Goal: Answer question/provide support: Share knowledge or assist other users

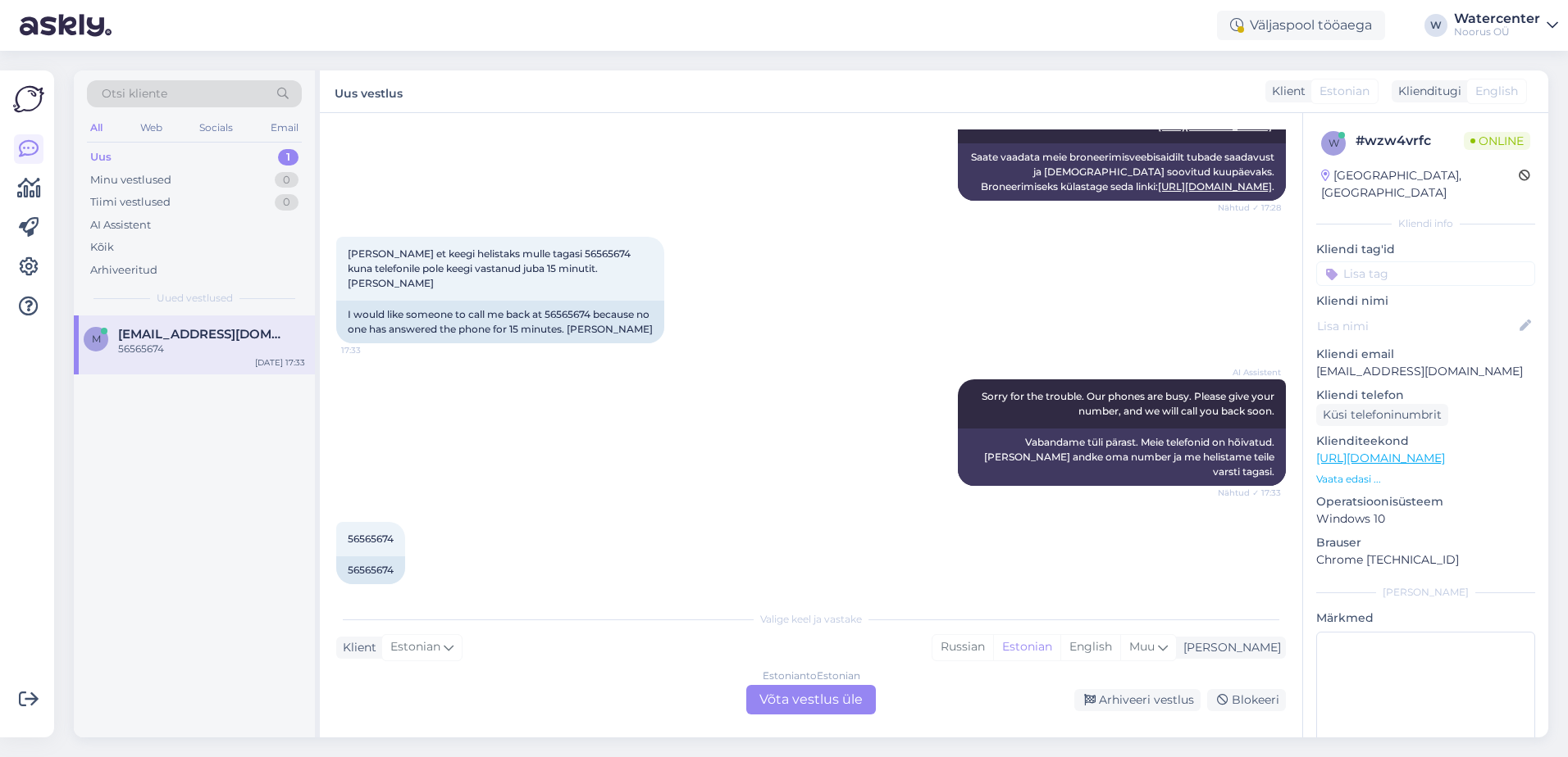
scroll to position [447, 0]
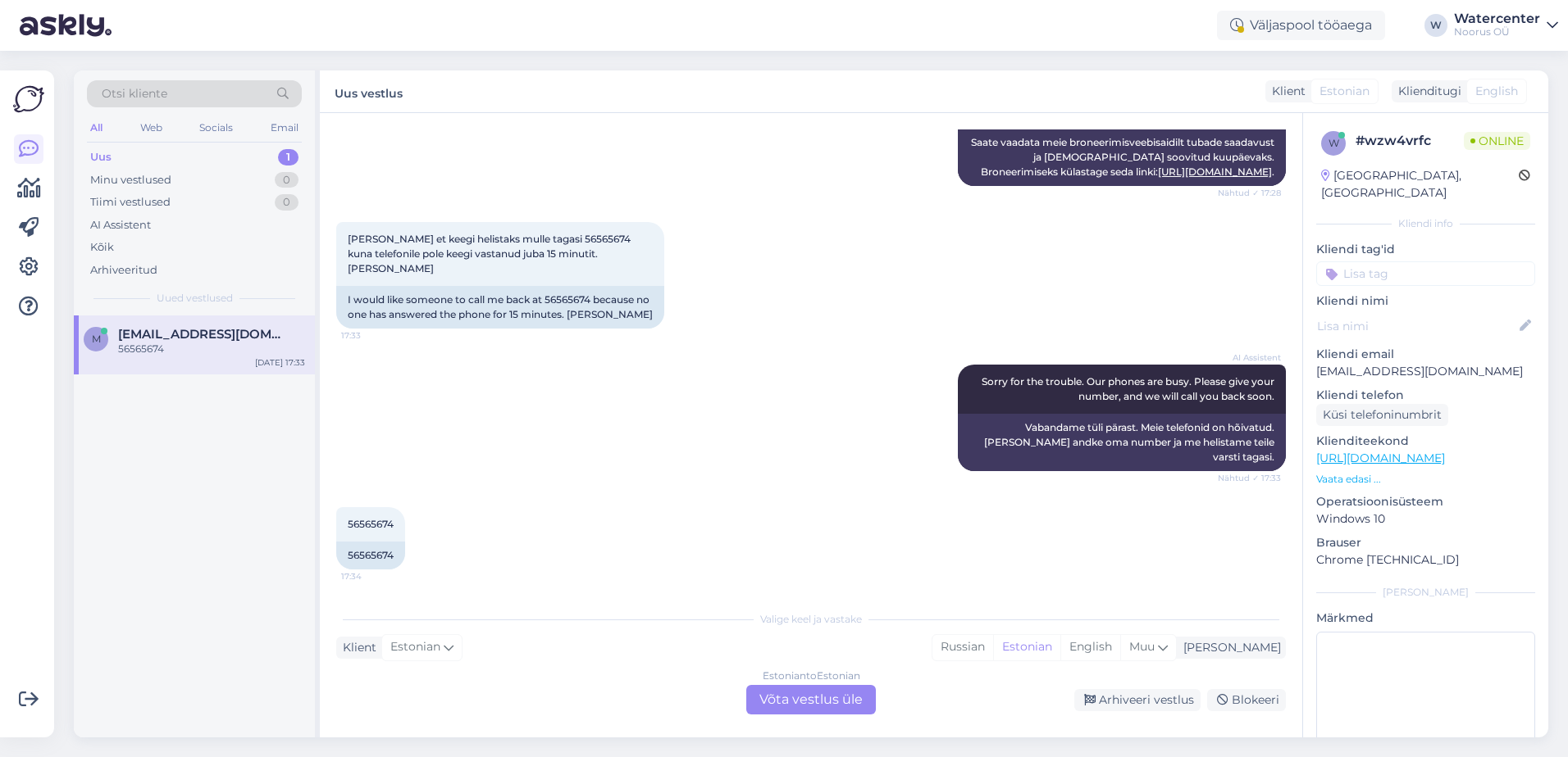
click at [815, 701] on div "Estonian to Estonian Võta vestlus üle" at bounding box center [812, 699] width 130 height 30
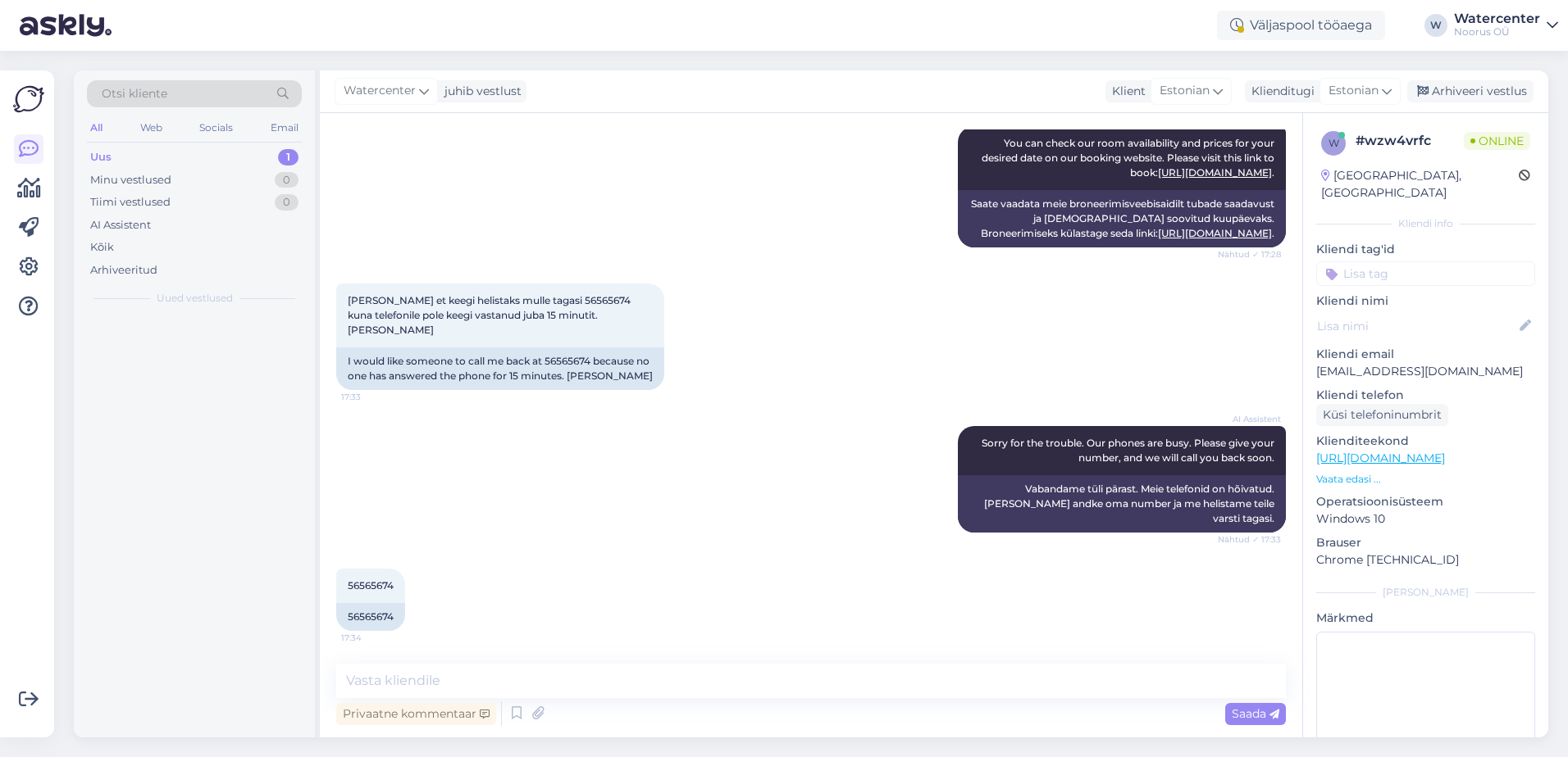
scroll to position [385, 0]
click at [406, 91] on span "Watercenter" at bounding box center [380, 91] width 72 height 18
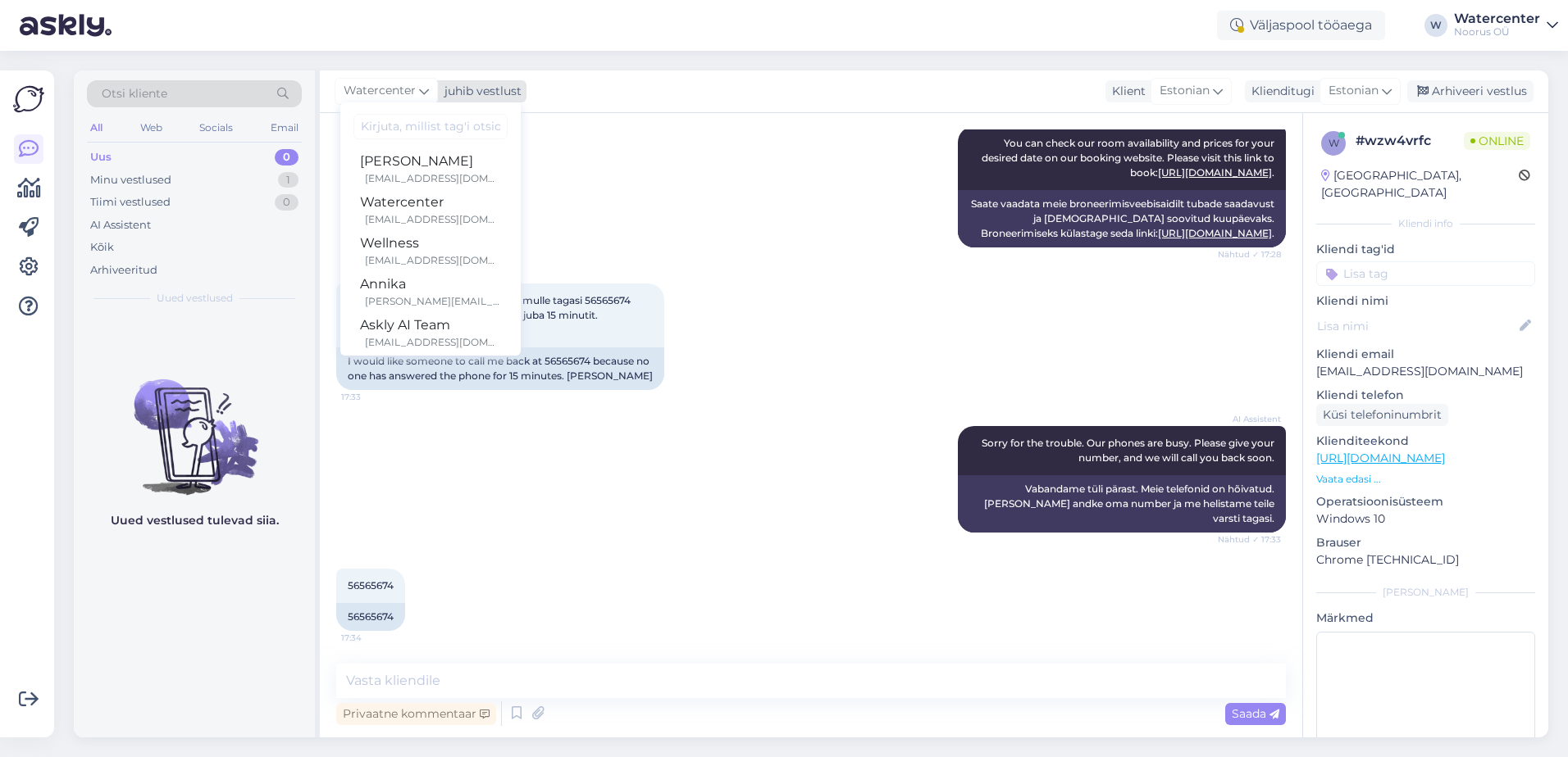
scroll to position [0, 0]
click at [448, 297] on div "[PERSON_NAME][EMAIL_ADDRESS][DOMAIN_NAME]" at bounding box center [432, 304] width 136 height 14
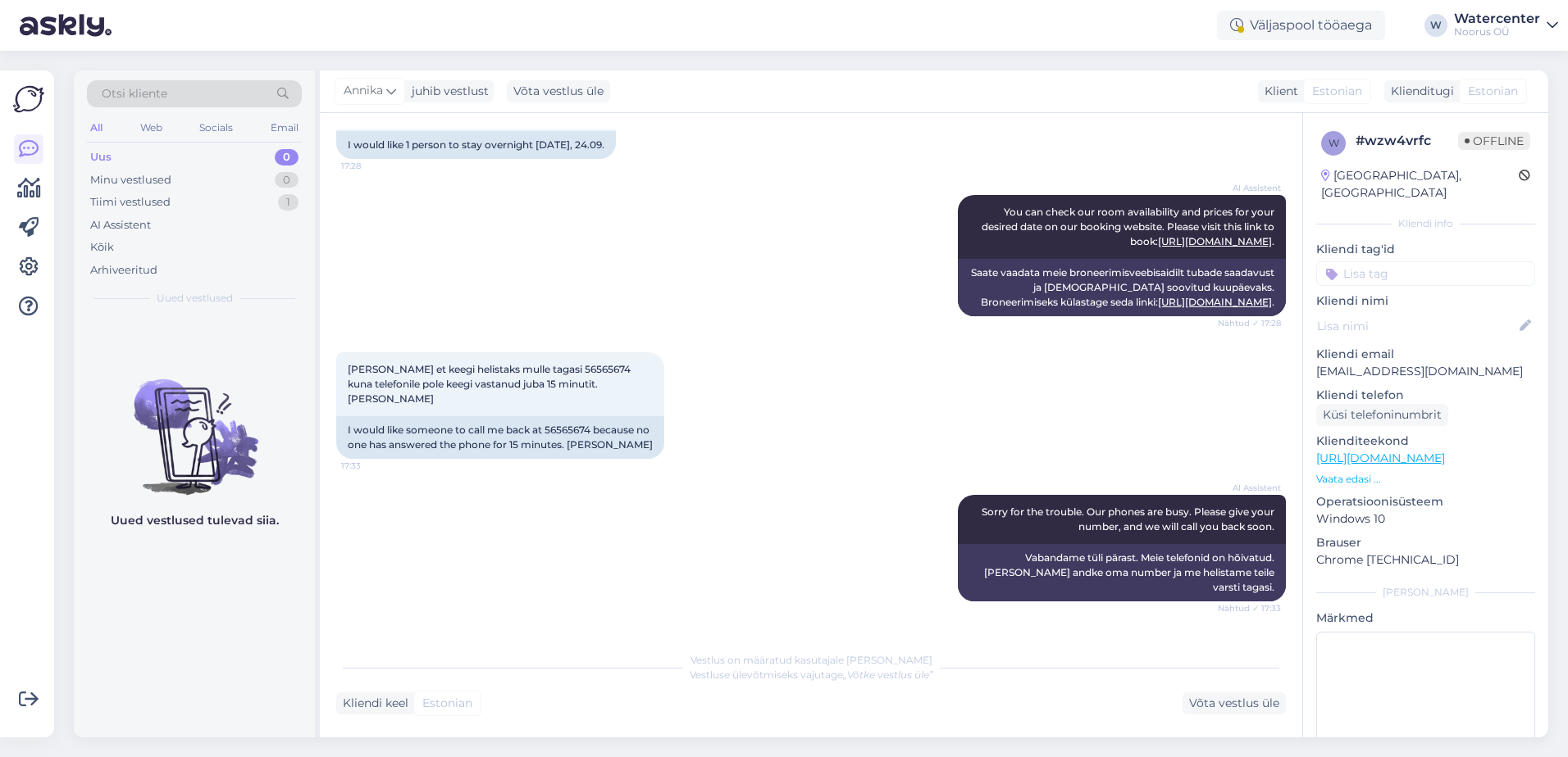
scroll to position [406, 0]
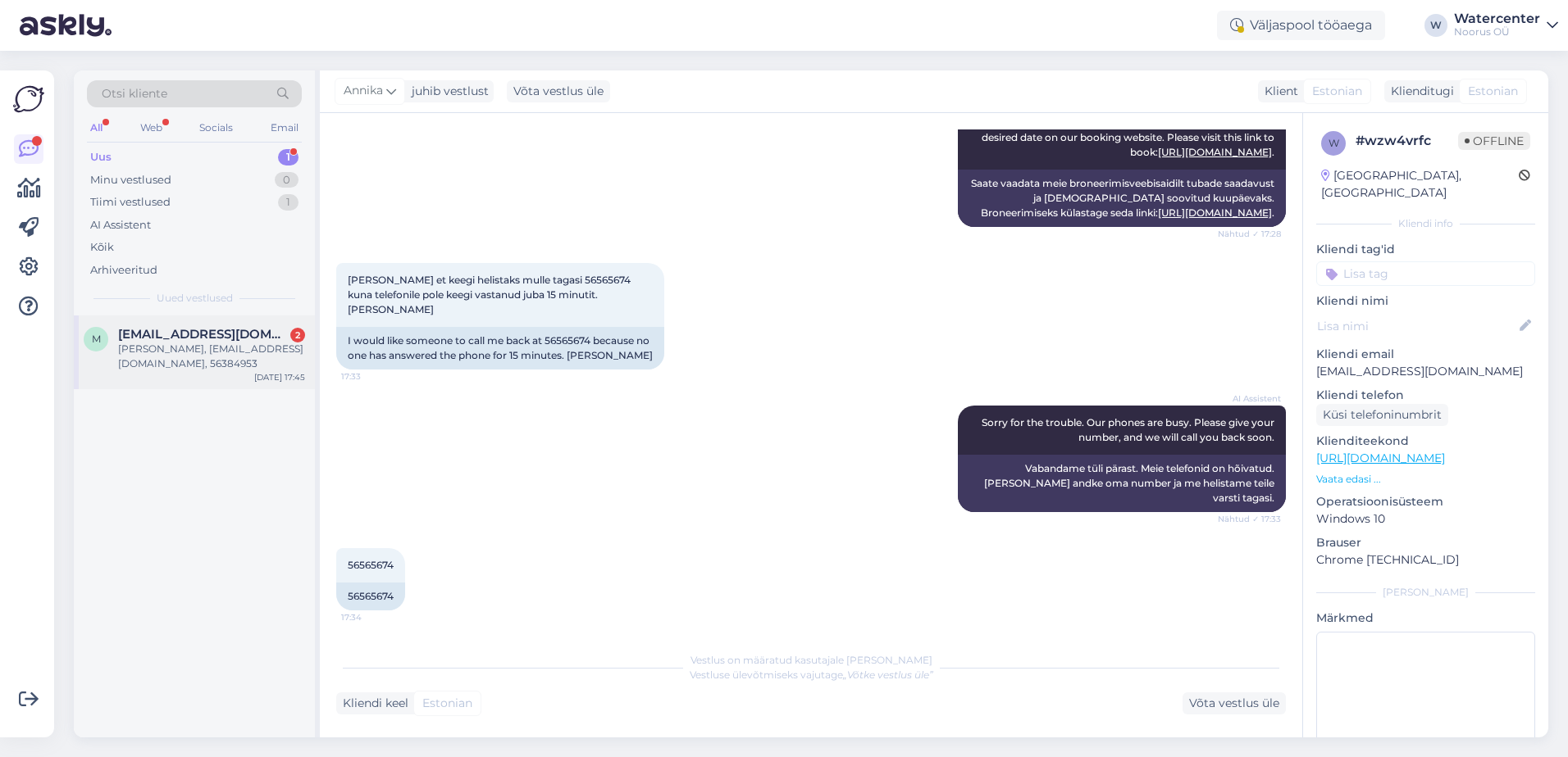
click at [169, 377] on div "m mennu5@hotmail.com 2 Merlin Peipsi, mennu5@hotmail.com, 56384953 Sep 23 17:45" at bounding box center [194, 353] width 241 height 74
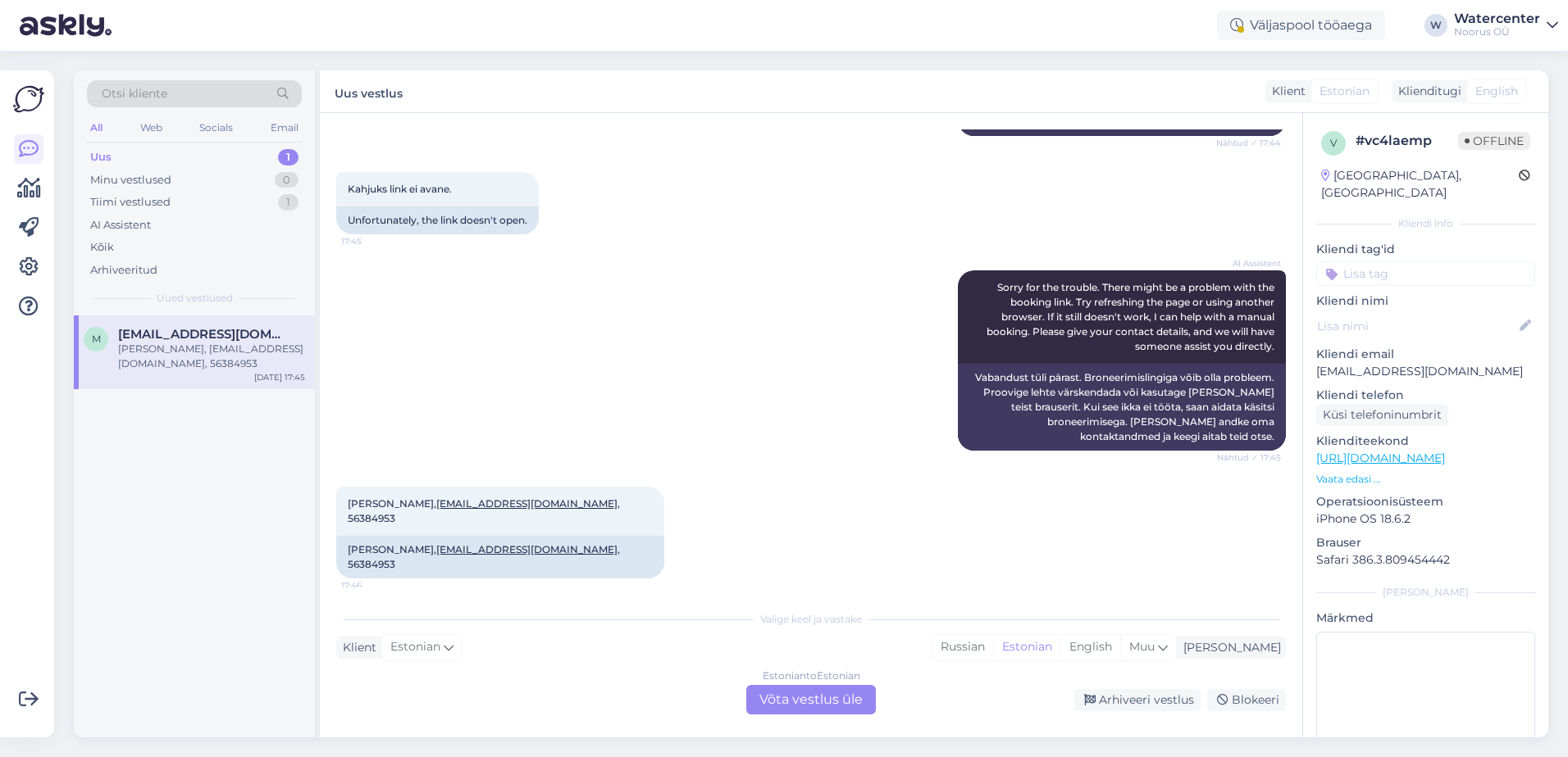
scroll to position [486, 0]
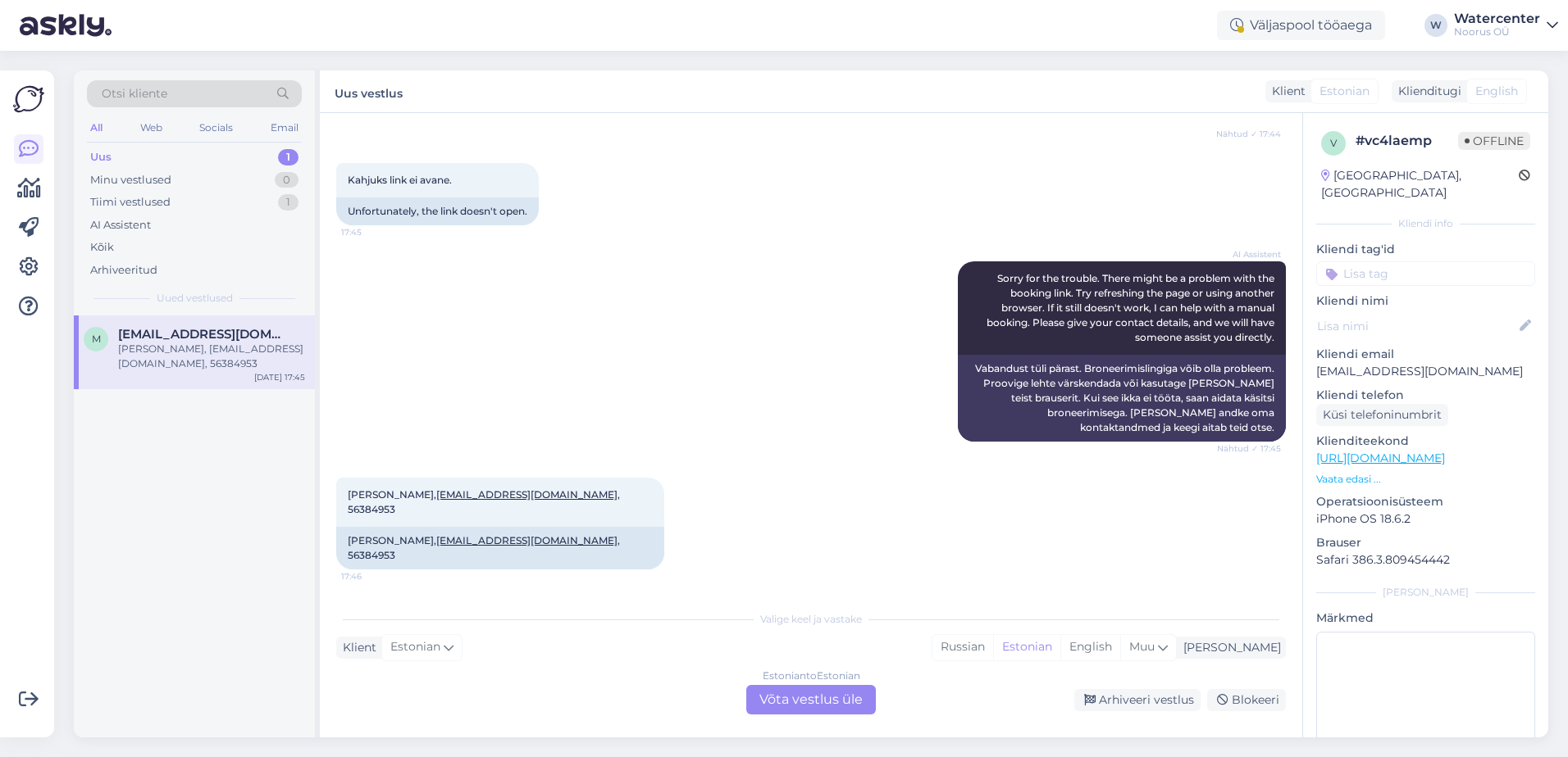
click at [829, 699] on div "Estonian to Estonian Võta vestlus üle" at bounding box center [812, 699] width 130 height 30
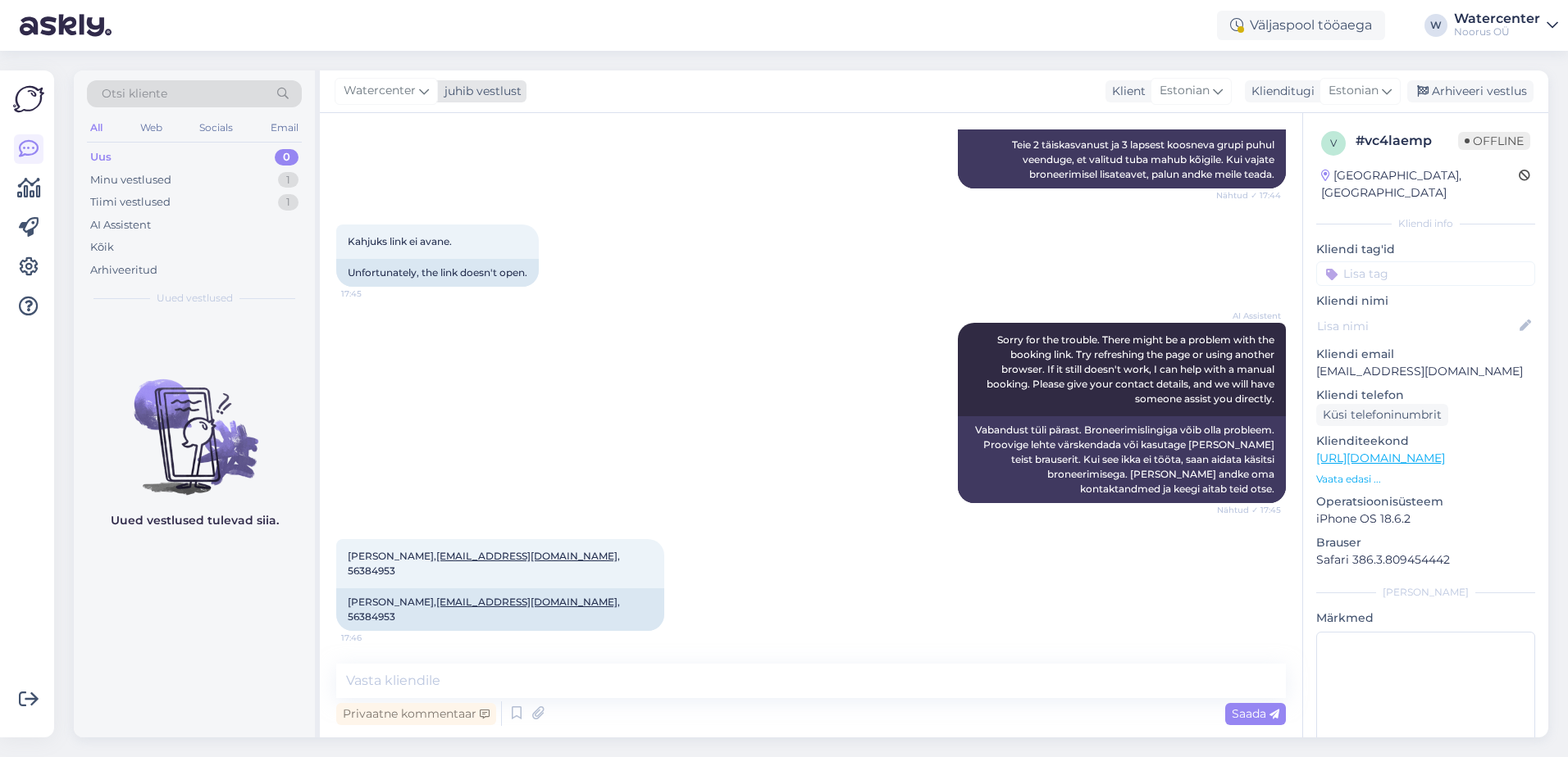
click at [398, 97] on span "Watercenter" at bounding box center [380, 91] width 72 height 18
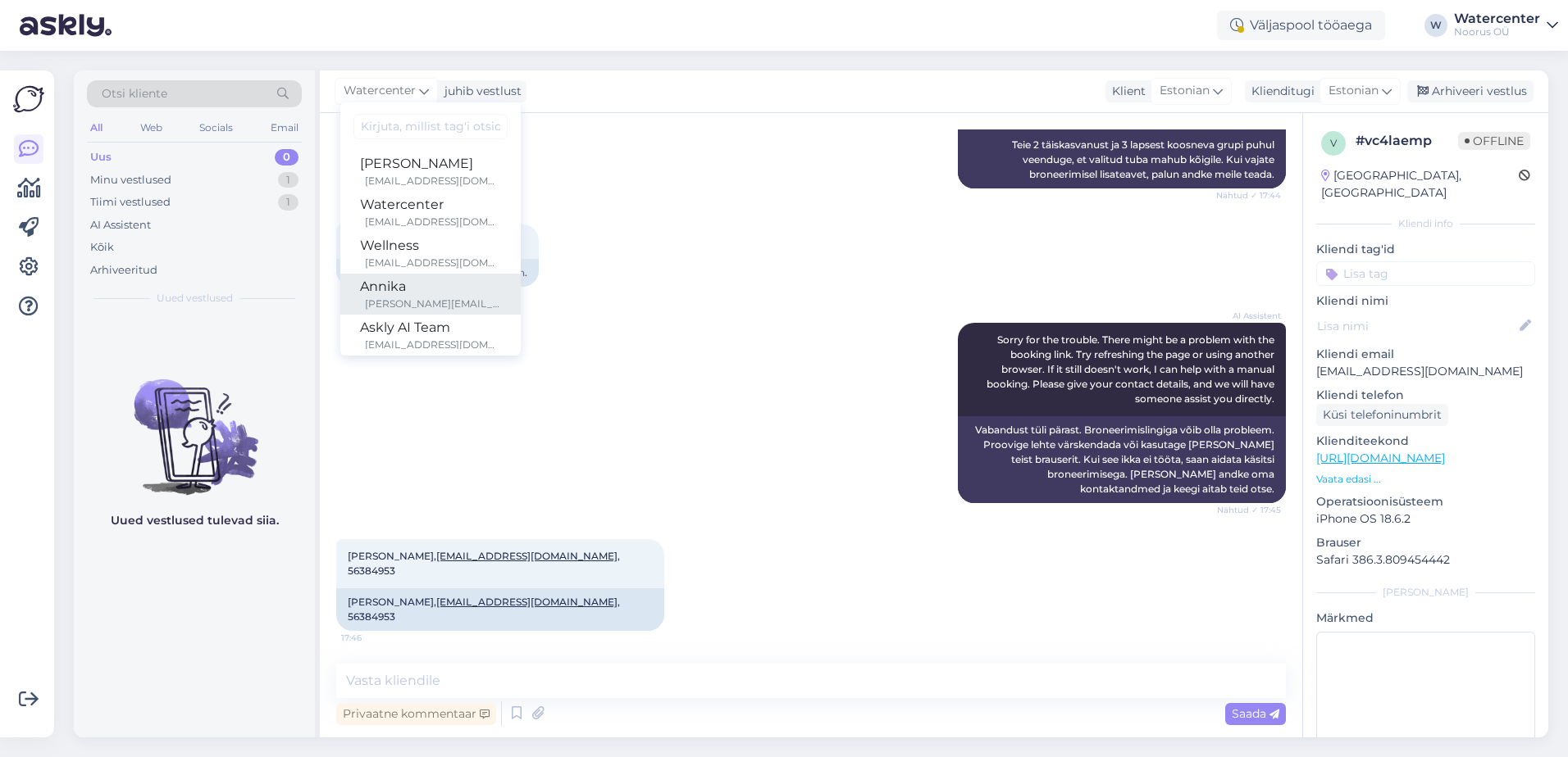
click at [451, 288] on div "Annika" at bounding box center [431, 287] width 141 height 20
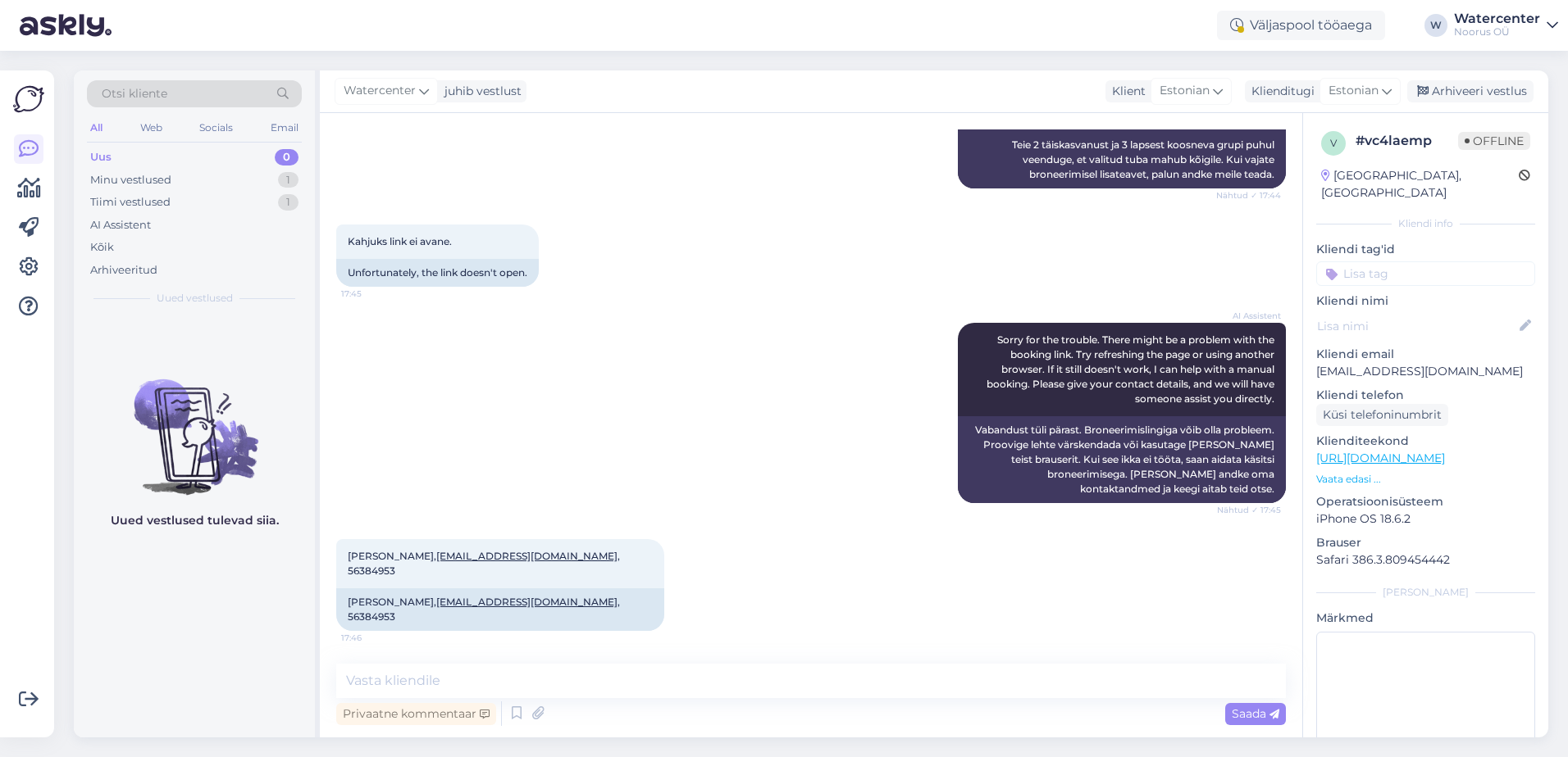
scroll to position [445, 0]
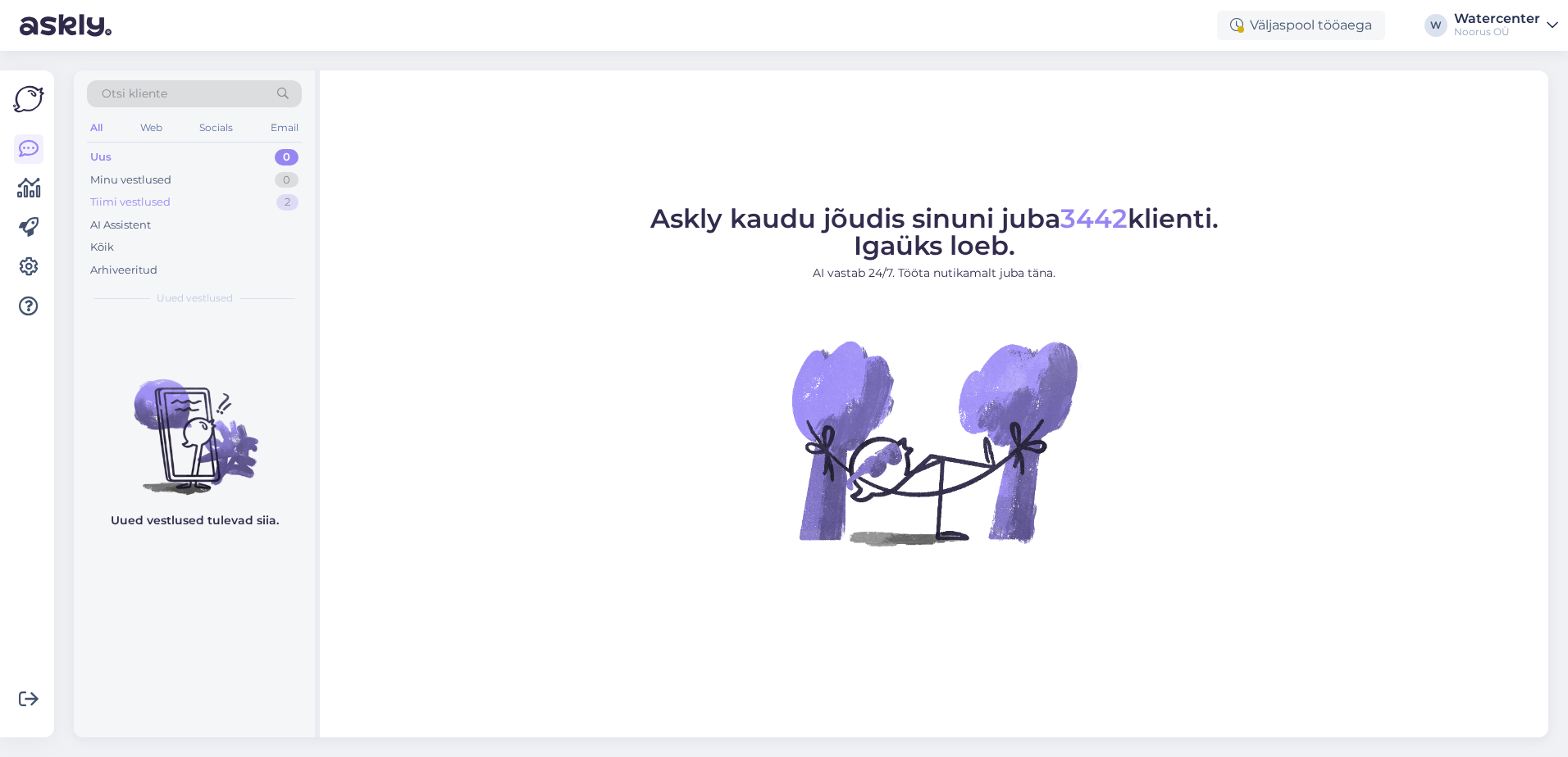
click at [121, 201] on div "Tiimi vestlused" at bounding box center [130, 202] width 80 height 16
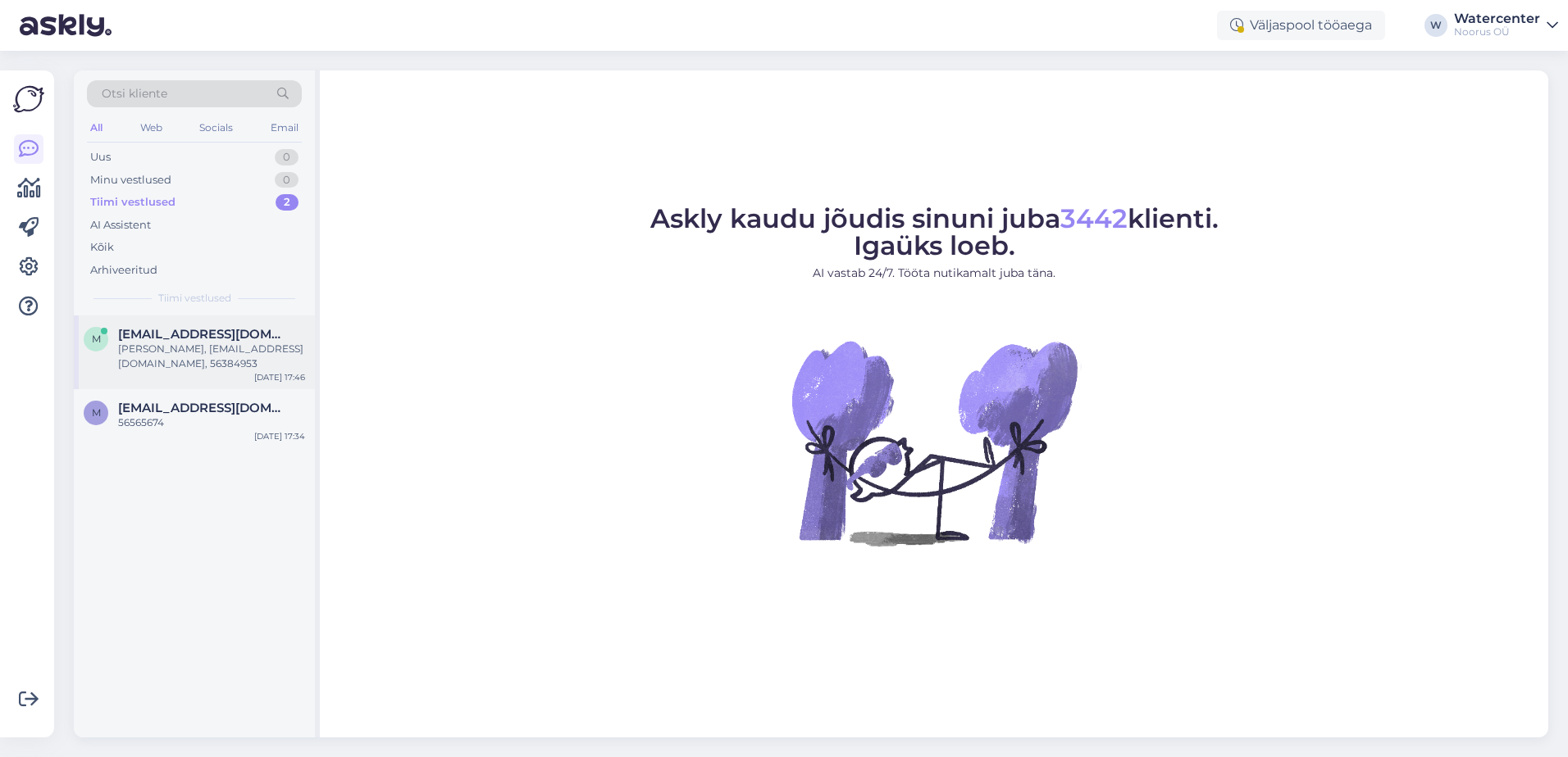
click at [133, 348] on div "[PERSON_NAME], [EMAIL_ADDRESS][DOMAIN_NAME], 56384953" at bounding box center [211, 356] width 187 height 30
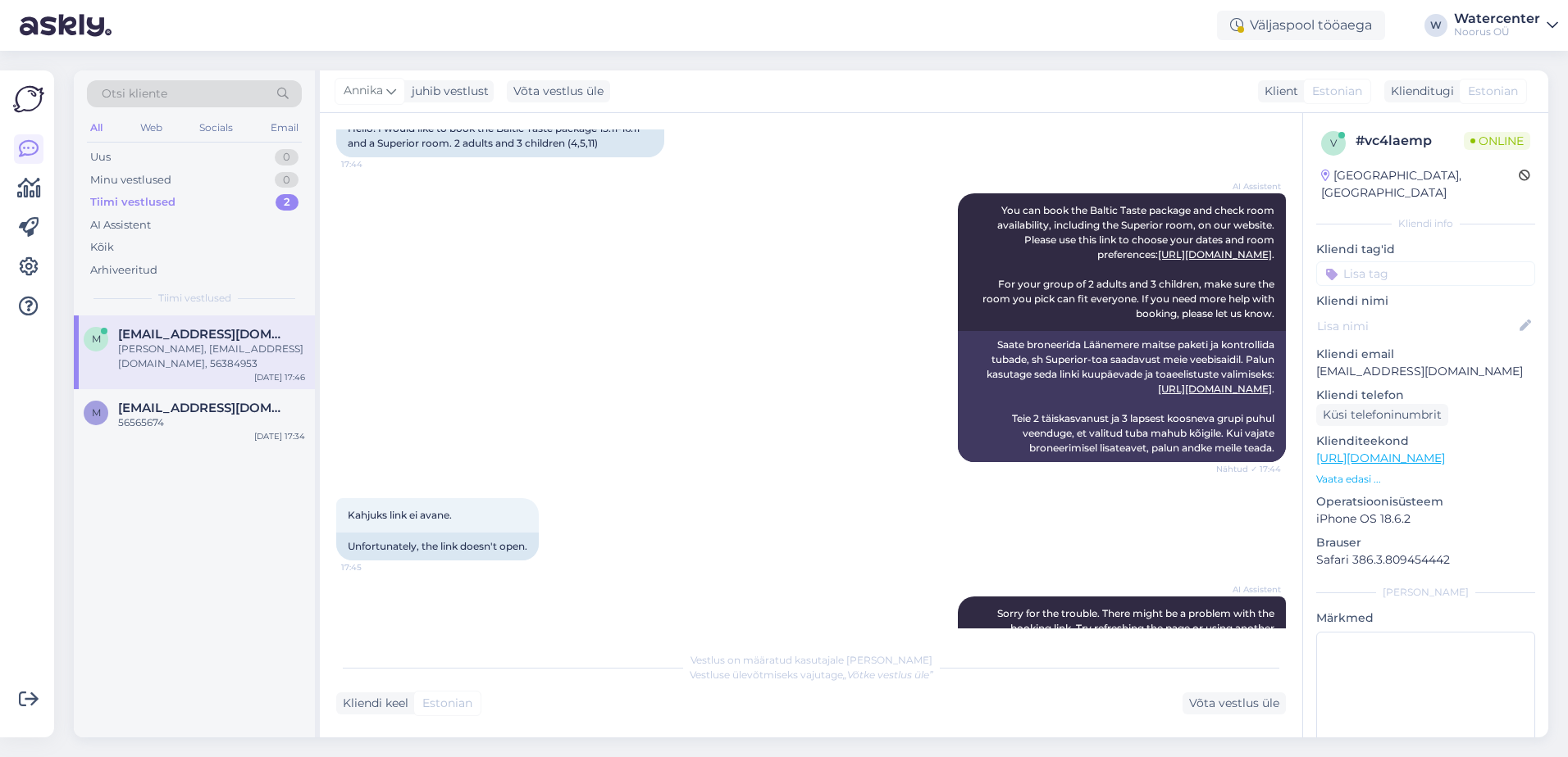
scroll to position [445, 0]
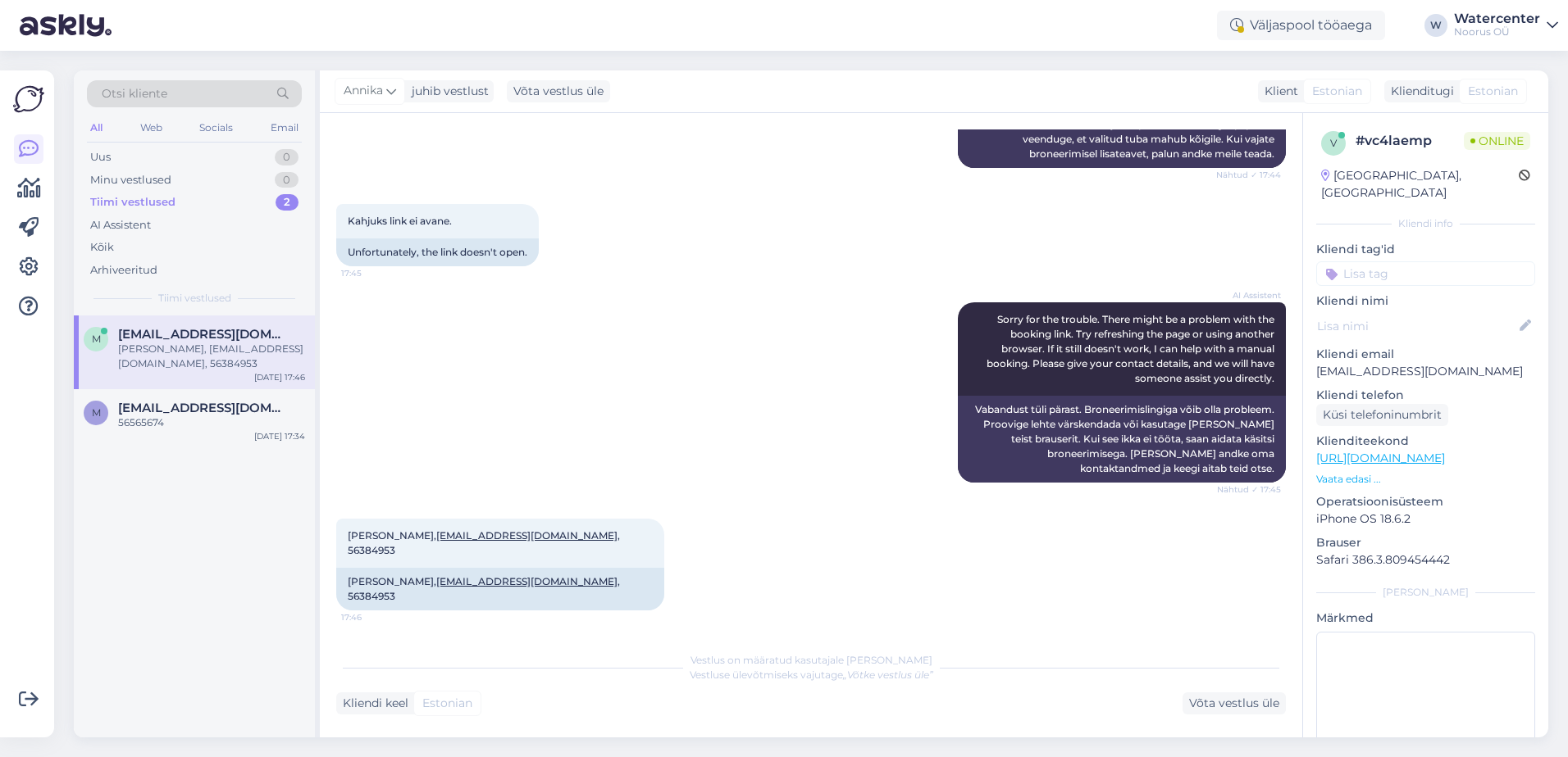
click at [218, 423] on div "56565674" at bounding box center [211, 422] width 187 height 14
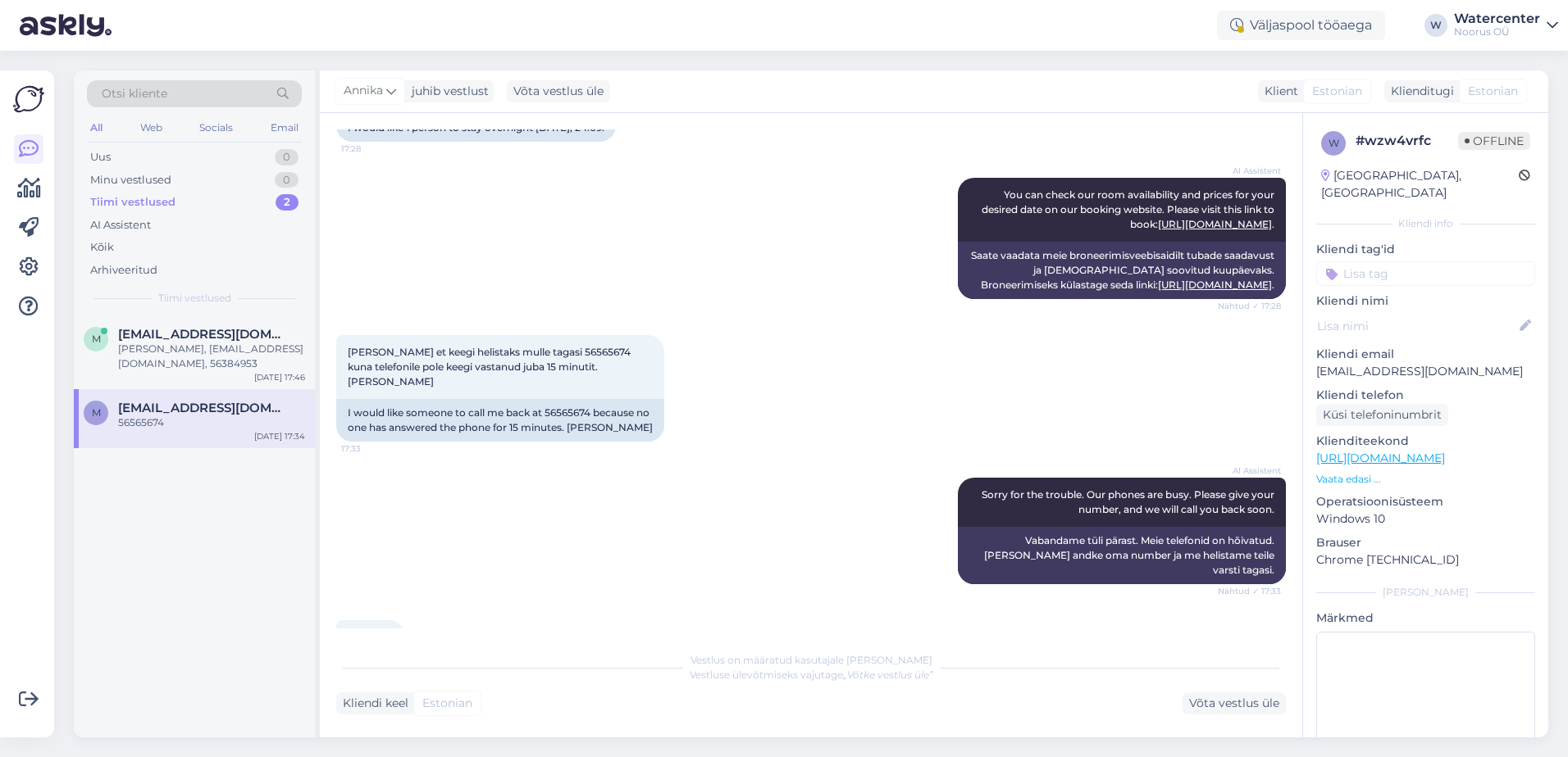
scroll to position [406, 0]
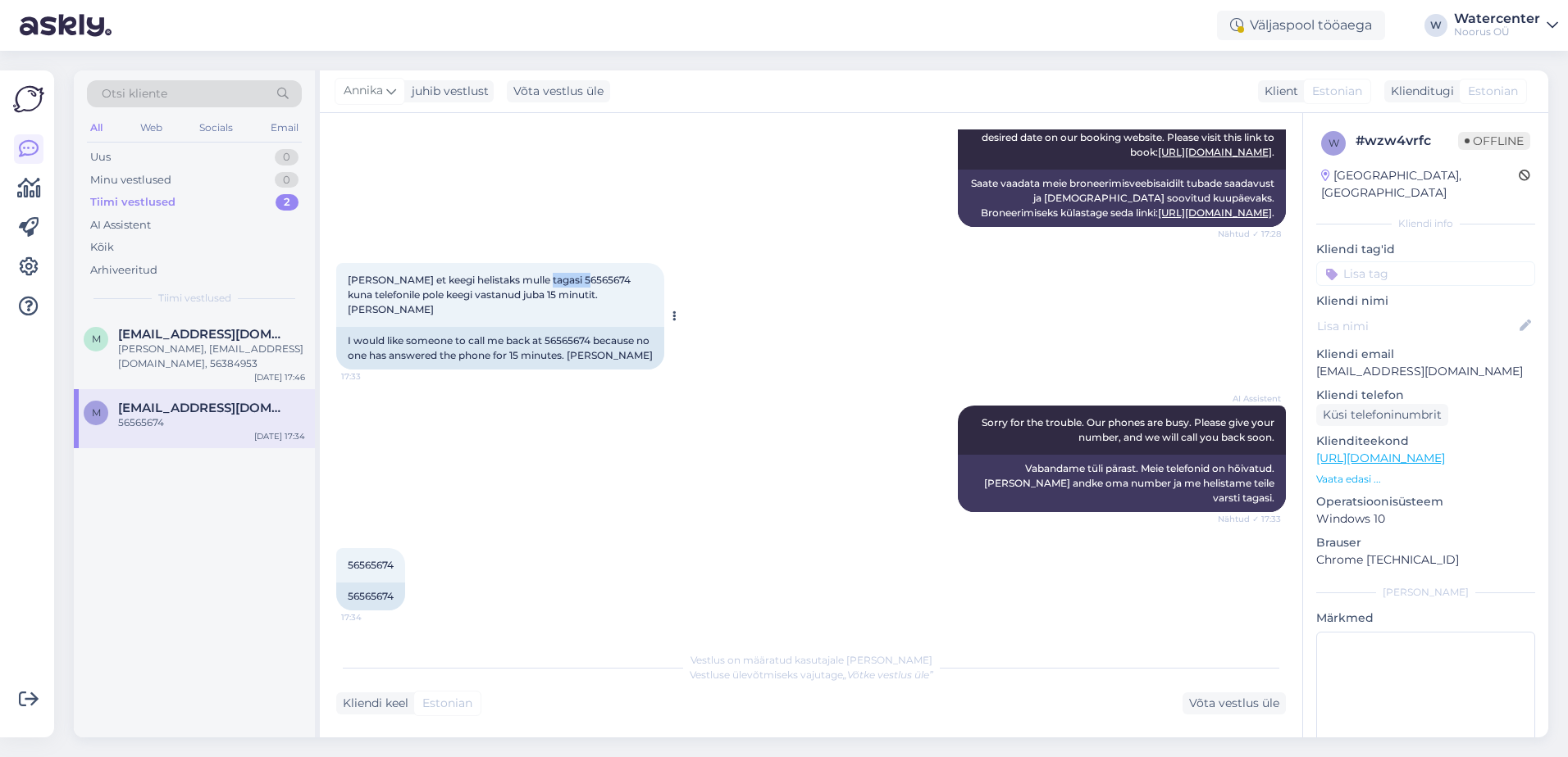
drag, startPoint x: 557, startPoint y: 303, endPoint x: 581, endPoint y: 307, distance: 24.3
click at [581, 307] on span "[PERSON_NAME] et keegi helistaks mulle tagasi 56565674 kuna telefonile pole kee…" at bounding box center [490, 294] width 285 height 42
copy span "56565674"
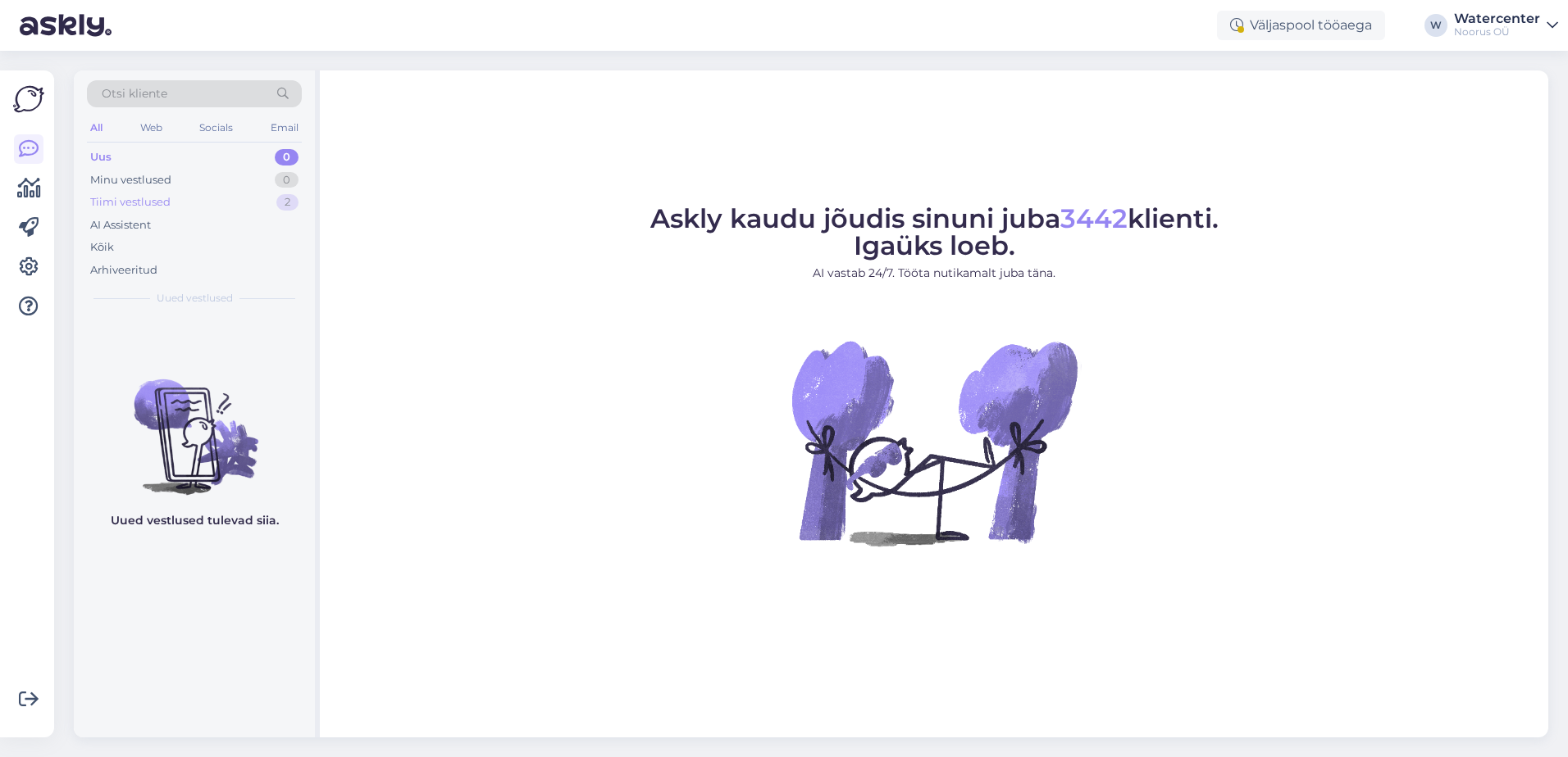
click at [159, 208] on div "Tiimi vestlused" at bounding box center [130, 202] width 80 height 16
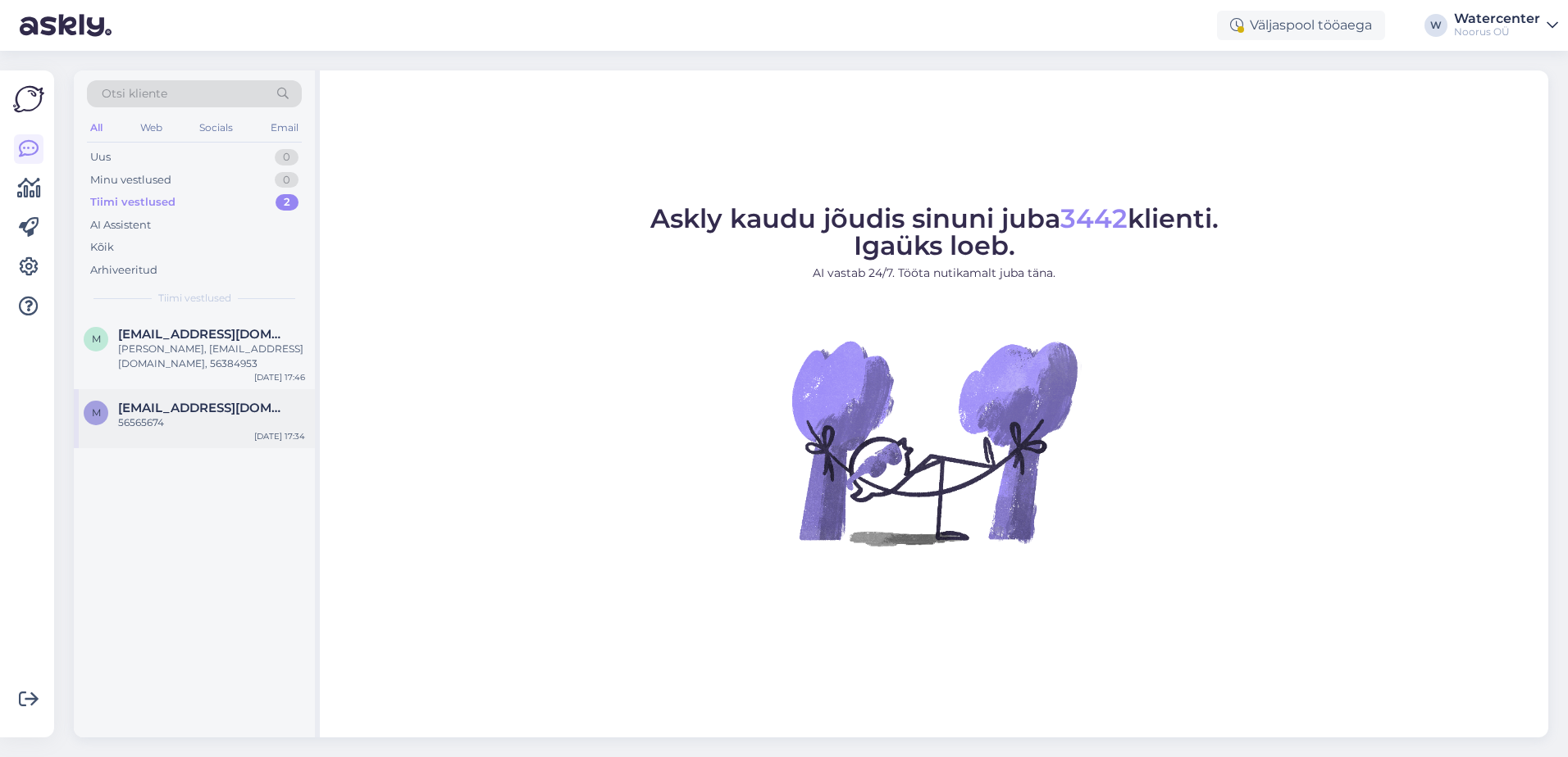
click at [246, 427] on div "56565674" at bounding box center [211, 422] width 187 height 14
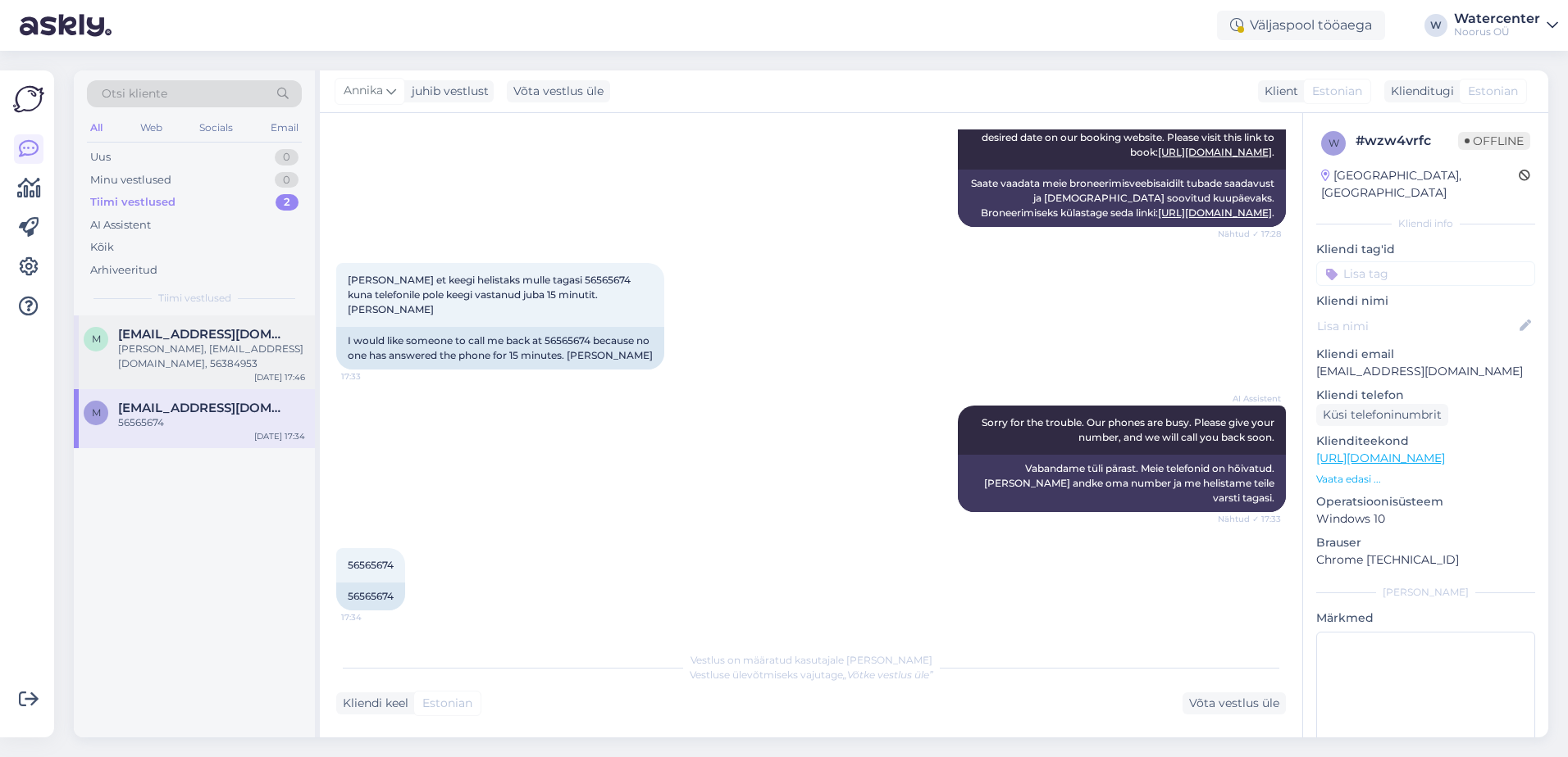
click at [241, 359] on div "[PERSON_NAME], [EMAIL_ADDRESS][DOMAIN_NAME], 56384953" at bounding box center [211, 356] width 187 height 30
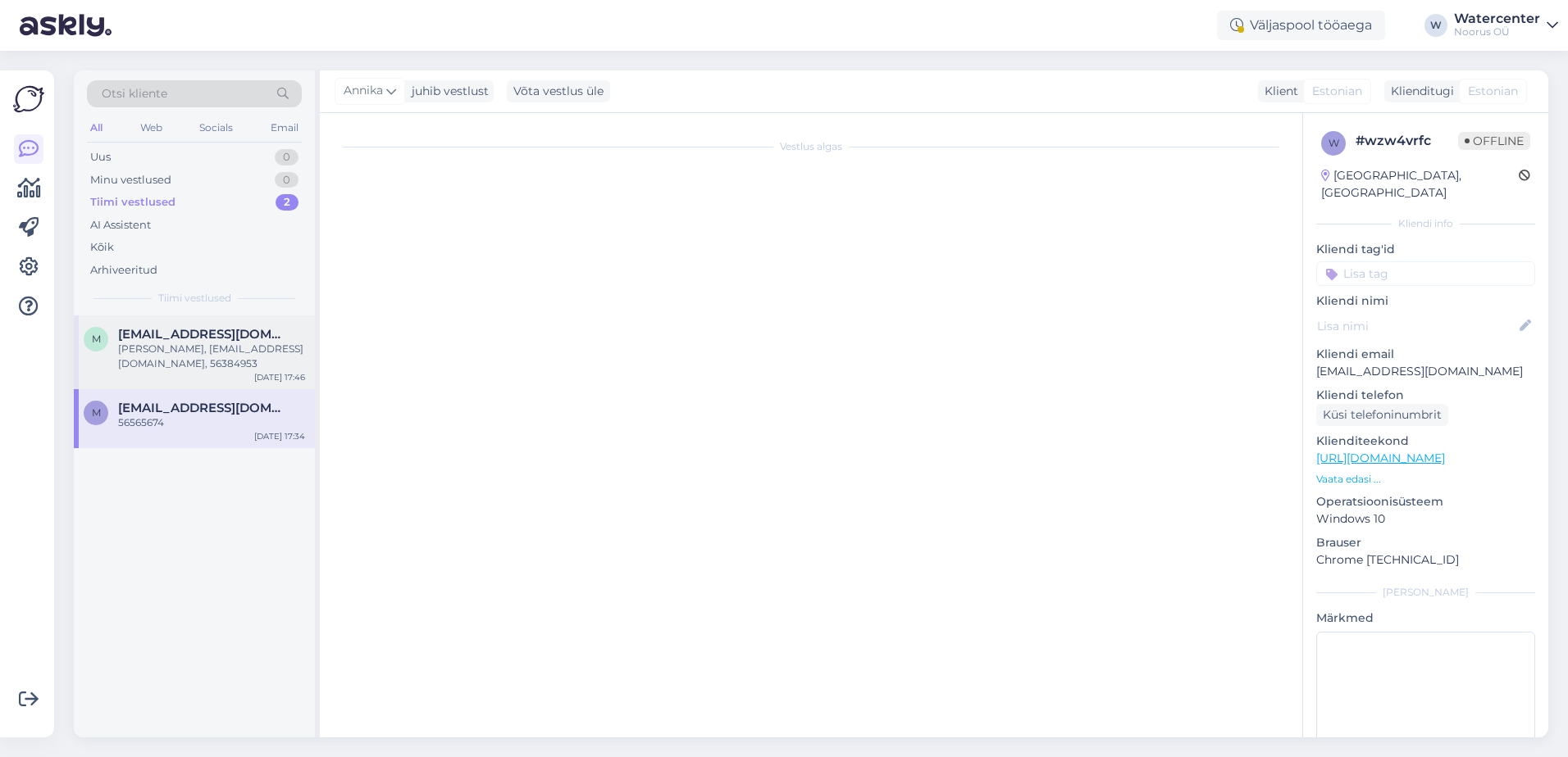
scroll to position [445, 0]
